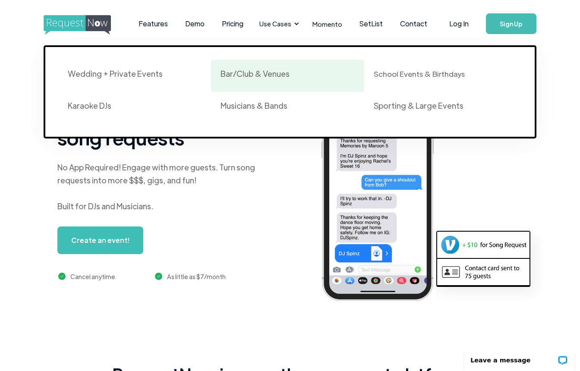
click at [255, 74] on div "Bar/Club & Venues" at bounding box center [255, 74] width 69 height 10
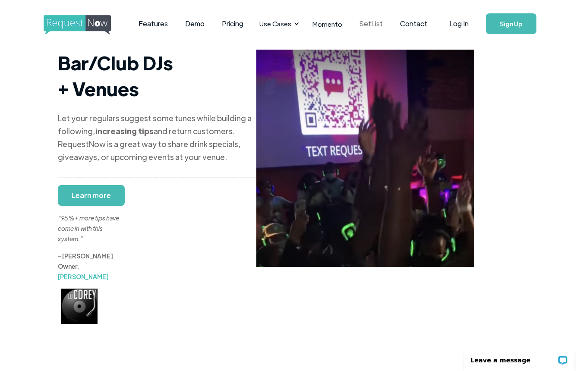
click at [361, 22] on link "SetList" at bounding box center [371, 23] width 41 height 27
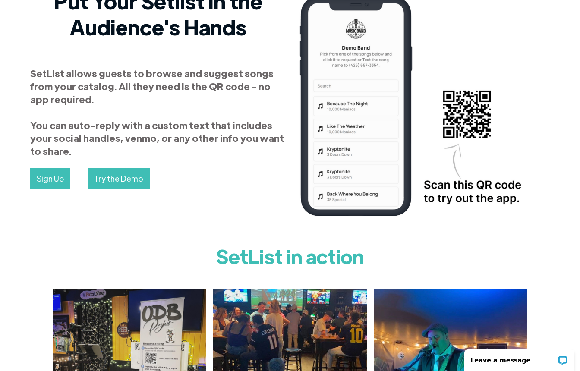
scroll to position [76, 0]
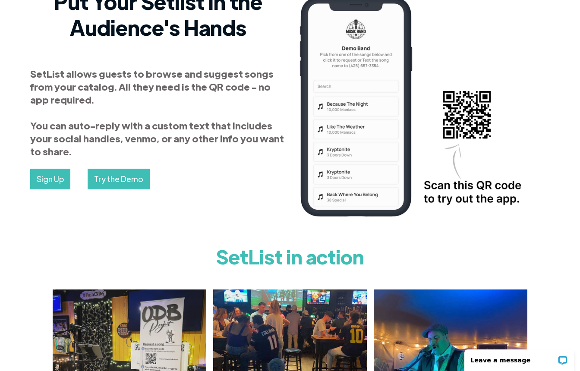
click at [56, 181] on link "Sign Up" at bounding box center [50, 179] width 40 height 21
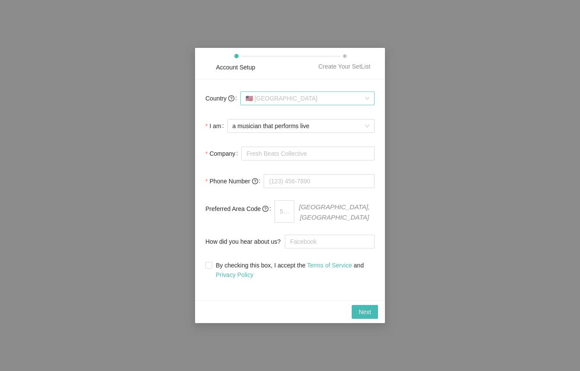
click at [358, 101] on span "🇺🇸 United States" at bounding box center [308, 98] width 124 height 13
click at [331, 98] on span "🇺🇸 United States" at bounding box center [308, 98] width 124 height 13
click at [209, 262] on input "By checking this box, I accept the Terms of Service and Privacy Policy" at bounding box center [208, 265] width 6 height 6
checkbox input "true"
click at [360, 308] on span "Next" at bounding box center [365, 311] width 13 height 9
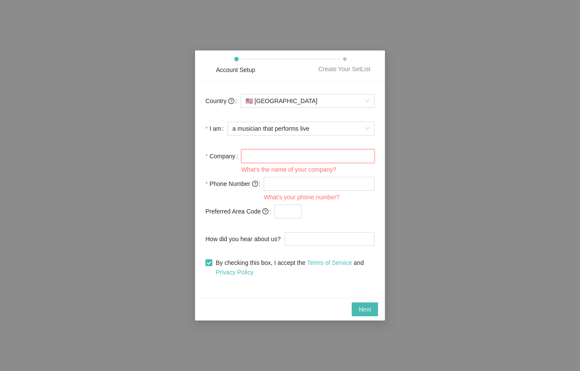
click at [366, 157] on input "Company" at bounding box center [307, 156] width 133 height 14
type input "NAN"
click at [295, 207] on input "text" at bounding box center [287, 212] width 27 height 14
click at [366, 311] on span "Next" at bounding box center [365, 309] width 13 height 9
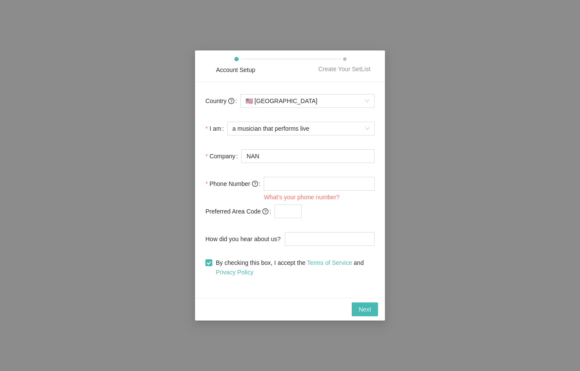
click at [350, 68] on div "Create Your SetList" at bounding box center [344, 68] width 52 height 9
